Goal: Transaction & Acquisition: Purchase product/service

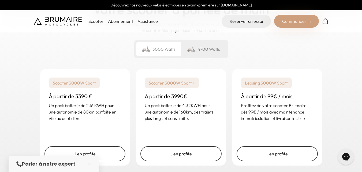
scroll to position [815, 0]
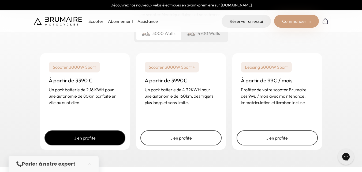
click at [85, 136] on link "J'en profite" at bounding box center [84, 137] width 81 height 15
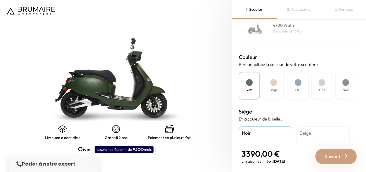
scroll to position [128, 0]
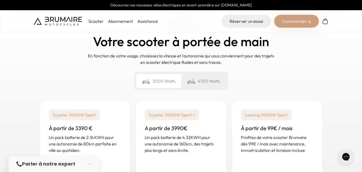
scroll to position [783, 0]
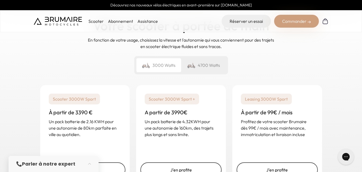
click at [80, 101] on p "Scooter 3000W Sport" at bounding box center [74, 98] width 51 height 11
click at [82, 99] on p "Scooter 3000W Sport" at bounding box center [74, 98] width 51 height 11
click at [165, 66] on div "3000 Watts" at bounding box center [158, 65] width 45 height 14
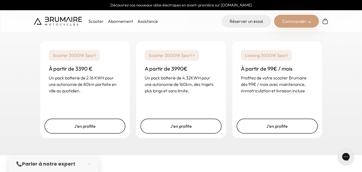
scroll to position [839, 0]
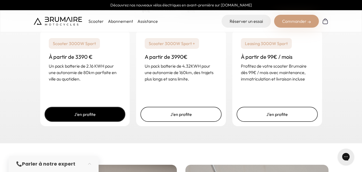
click at [87, 112] on link "J'en profite" at bounding box center [84, 114] width 81 height 15
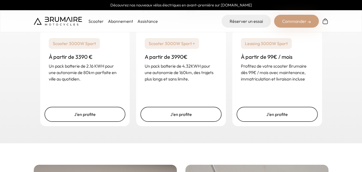
scroll to position [839, 0]
click at [96, 21] on p "Scooter" at bounding box center [95, 21] width 15 height 6
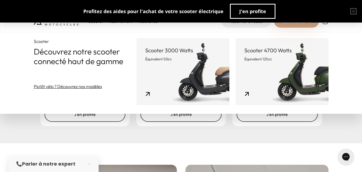
scroll to position [0, 0]
click at [175, 50] on p "Scooter 3000 Watts" at bounding box center [182, 50] width 75 height 7
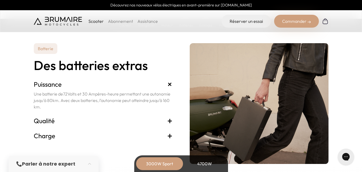
scroll to position [1114, 0]
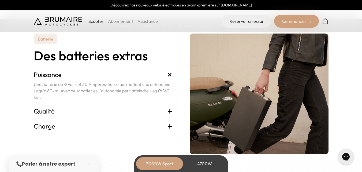
click at [170, 109] on span "+" at bounding box center [169, 111] width 5 height 9
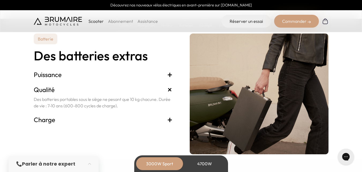
click at [169, 120] on span "+" at bounding box center [169, 119] width 5 height 9
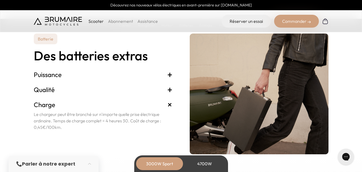
click at [169, 104] on span "+" at bounding box center [170, 105] width 10 height 10
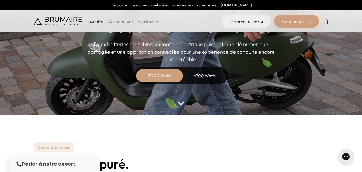
scroll to position [0, 0]
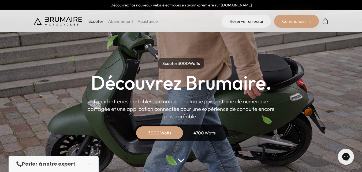
click at [96, 22] on p "Scooter" at bounding box center [95, 21] width 15 height 6
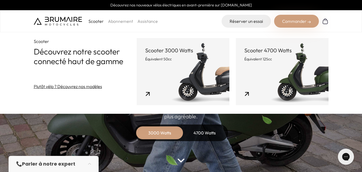
click at [175, 51] on p "Scooter 3000 Watts" at bounding box center [182, 50] width 75 height 7
click at [169, 52] on p "Scooter 3000 Watts" at bounding box center [182, 50] width 75 height 7
click at [255, 132] on div "Scooter 3000 Watts Découvrez Brumaire. Deux batteries portables, un moteur élec…" at bounding box center [180, 99] width 241 height 83
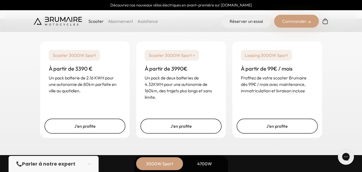
scroll to position [1328, 0]
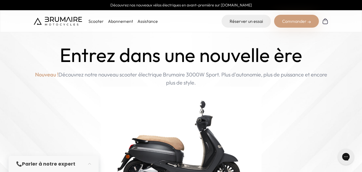
click at [257, 128] on img at bounding box center [181, 143] width 161 height 115
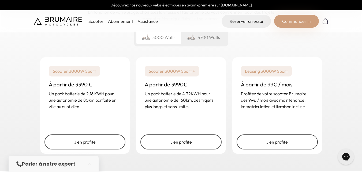
scroll to position [819, 0]
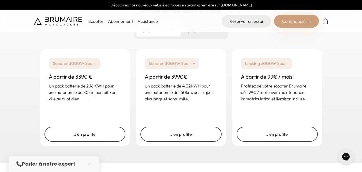
click at [82, 65] on p "Scooter 3000W Sport" at bounding box center [74, 63] width 51 height 11
click at [75, 64] on p "Scooter 3000W Sport" at bounding box center [74, 63] width 51 height 11
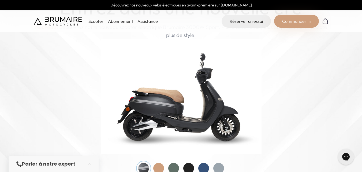
scroll to position [0, 0]
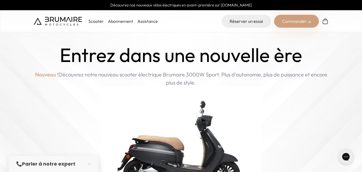
click at [96, 22] on p "Scooter" at bounding box center [95, 21] width 15 height 6
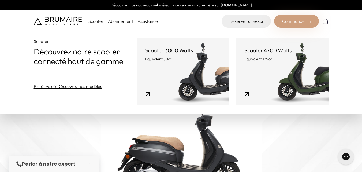
click at [165, 50] on p "Scooter 3000 Watts" at bounding box center [182, 50] width 75 height 7
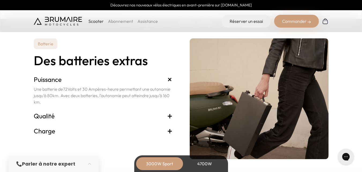
scroll to position [1124, 0]
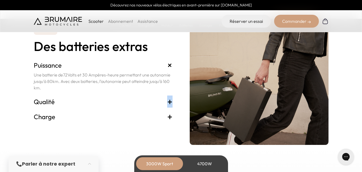
click at [169, 101] on span "+" at bounding box center [169, 101] width 5 height 9
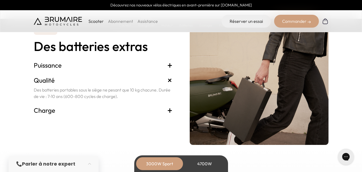
click at [170, 111] on span "+" at bounding box center [169, 110] width 5 height 9
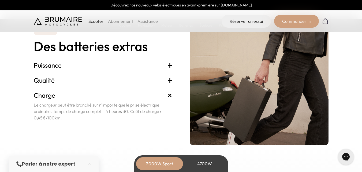
click at [233, 90] on img at bounding box center [258, 84] width 139 height 120
click at [173, 78] on div "Batterie Des batteries extras Puissance + Une batterie de 72 Volts et 30 Ampère…" at bounding box center [181, 84] width 294 height 120
click at [169, 80] on span "+" at bounding box center [169, 80] width 5 height 9
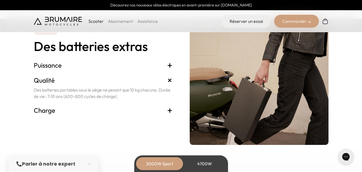
click at [168, 63] on span "+" at bounding box center [169, 65] width 5 height 9
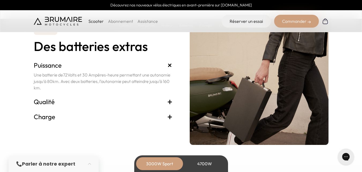
click at [258, 85] on img at bounding box center [258, 84] width 139 height 120
click at [302, 25] on div "Commander" at bounding box center [296, 21] width 45 height 13
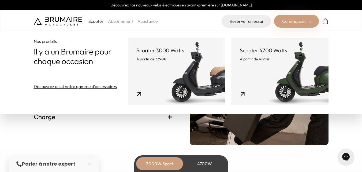
click at [150, 54] on header "Scooter 3000 Watts À partir de 3390€" at bounding box center [176, 54] width 80 height 15
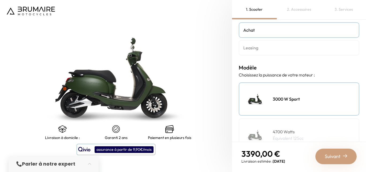
scroll to position [21, 0]
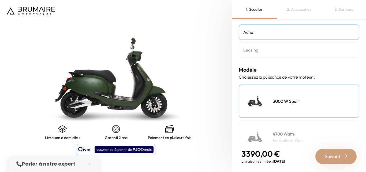
click at [283, 101] on h4 "3000 W Sport" at bounding box center [285, 101] width 27 height 6
click at [300, 11] on div "2. Accessoires" at bounding box center [298, 9] width 45 height 19
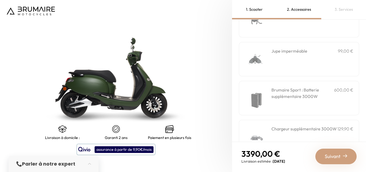
scroll to position [178, 0]
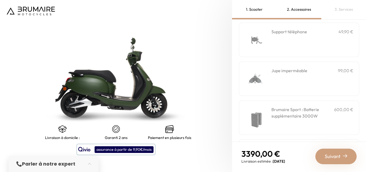
click at [338, 10] on div "3. Services" at bounding box center [343, 9] width 45 height 19
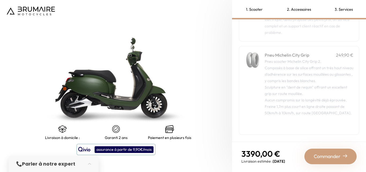
scroll to position [0, 0]
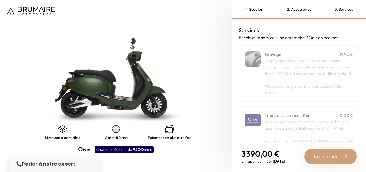
click at [210, 19] on nav at bounding box center [116, 11] width 232 height 22
click at [103, 84] on img at bounding box center [116, 77] width 290 height 214
click at [110, 25] on img at bounding box center [116, 77] width 290 height 214
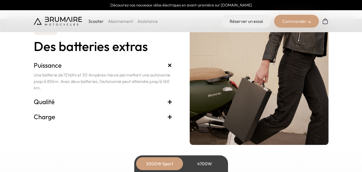
scroll to position [1124, 0]
click at [169, 65] on span "+" at bounding box center [170, 65] width 10 height 10
click at [168, 65] on span "+" at bounding box center [170, 65] width 10 height 10
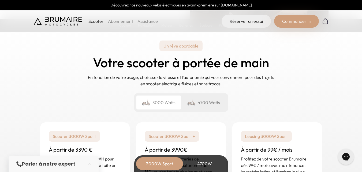
scroll to position [1247, 0]
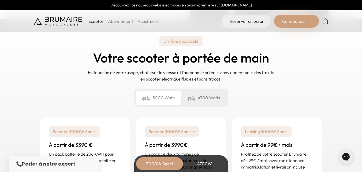
click at [160, 97] on div "3000 Watts" at bounding box center [158, 97] width 45 height 14
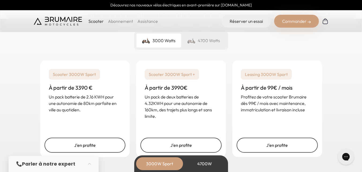
scroll to position [1309, 0]
